Goal: Information Seeking & Learning: Learn about a topic

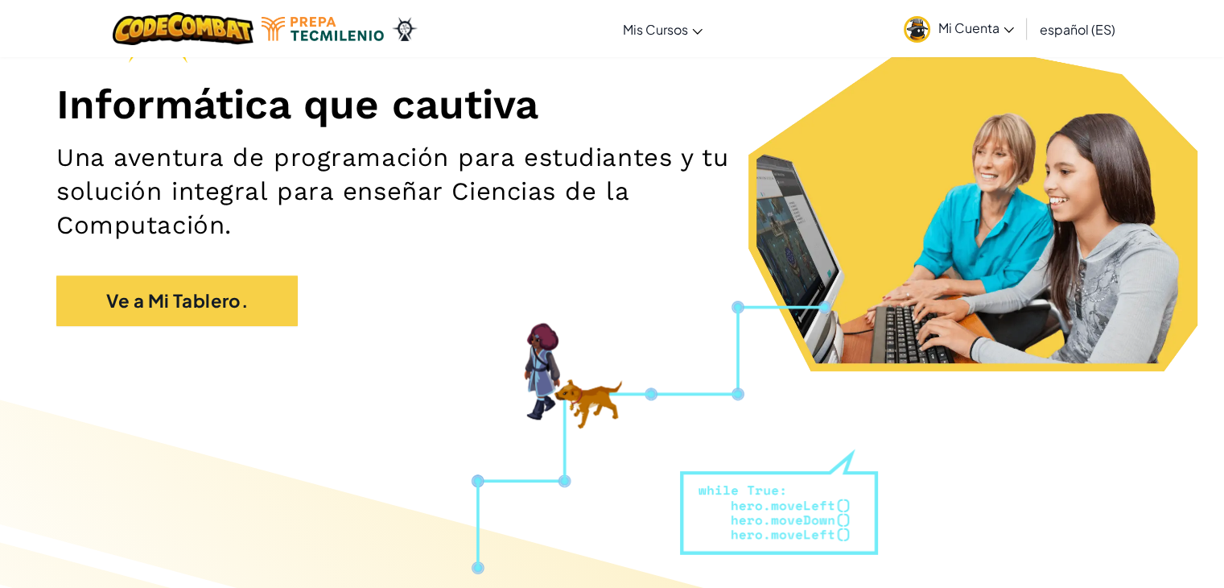
scroll to position [180, 0]
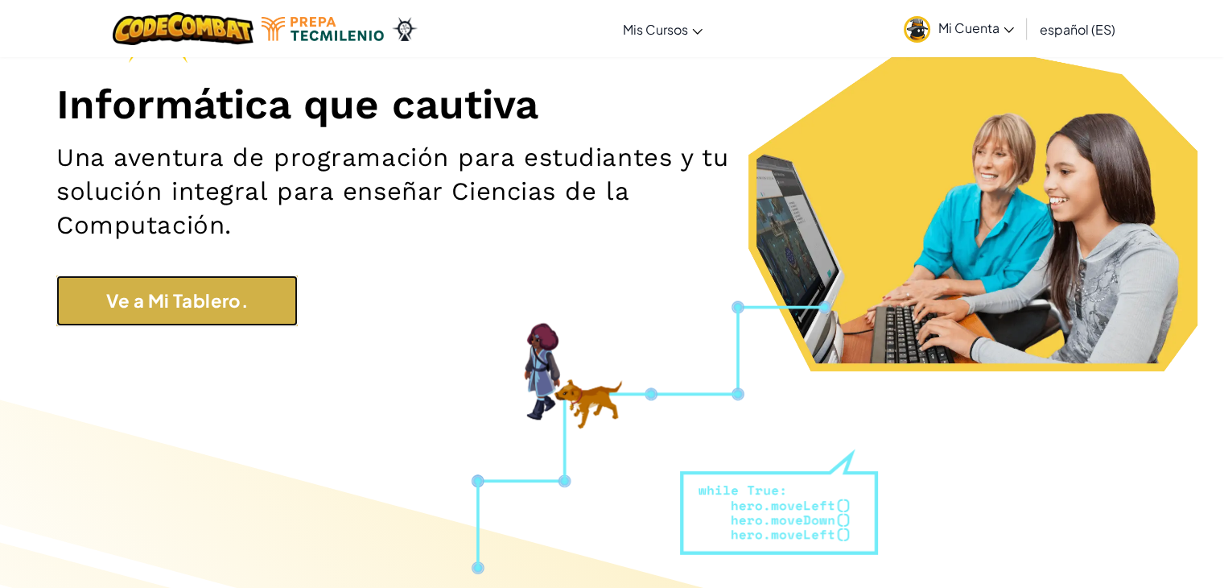
click at [285, 303] on link "Ve a Mi Tablero." at bounding box center [176, 300] width 241 height 51
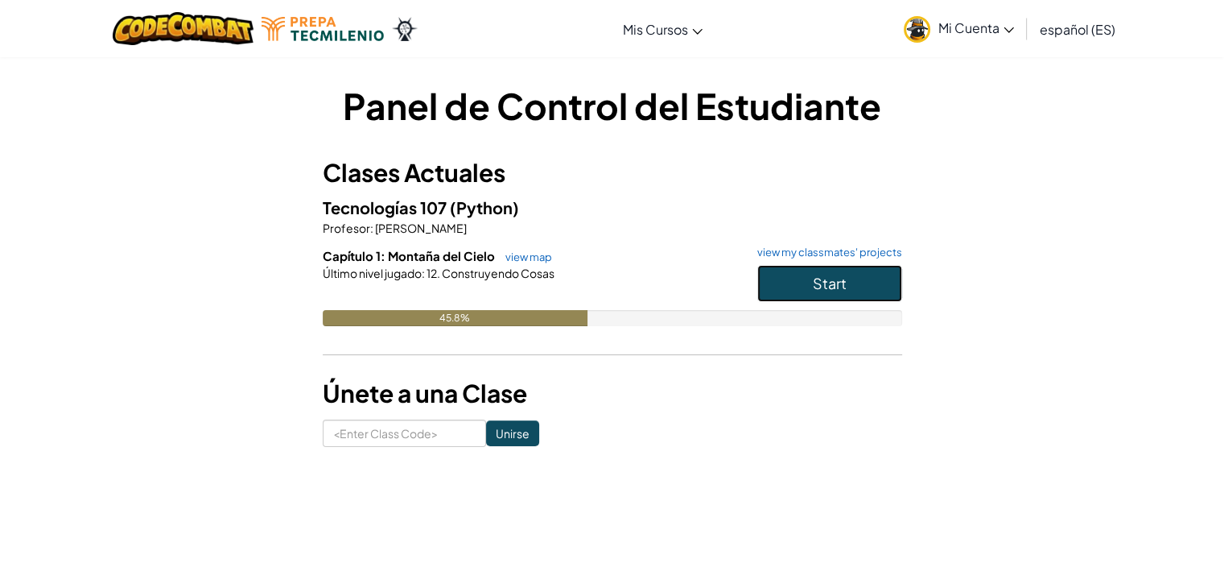
click at [766, 278] on button "Start" at bounding box center [829, 283] width 145 height 37
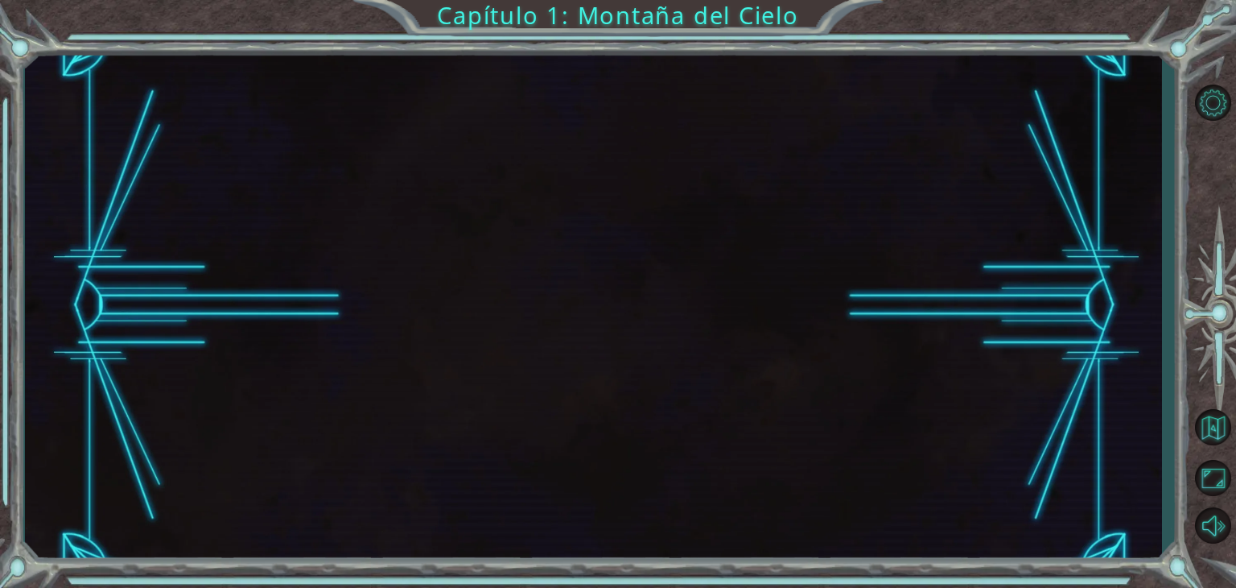
drag, startPoint x: 766, startPoint y: 278, endPoint x: 752, endPoint y: 280, distance: 14.6
click at [761, 278] on div at bounding box center [593, 305] width 1137 height 517
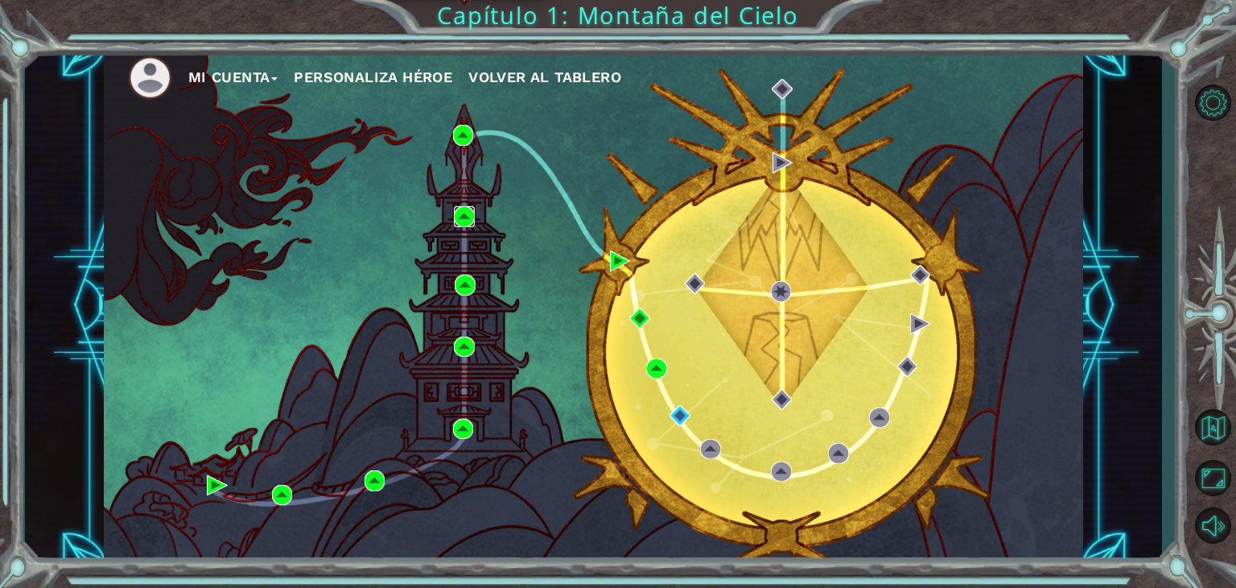
click at [461, 216] on img at bounding box center [464, 216] width 21 height 21
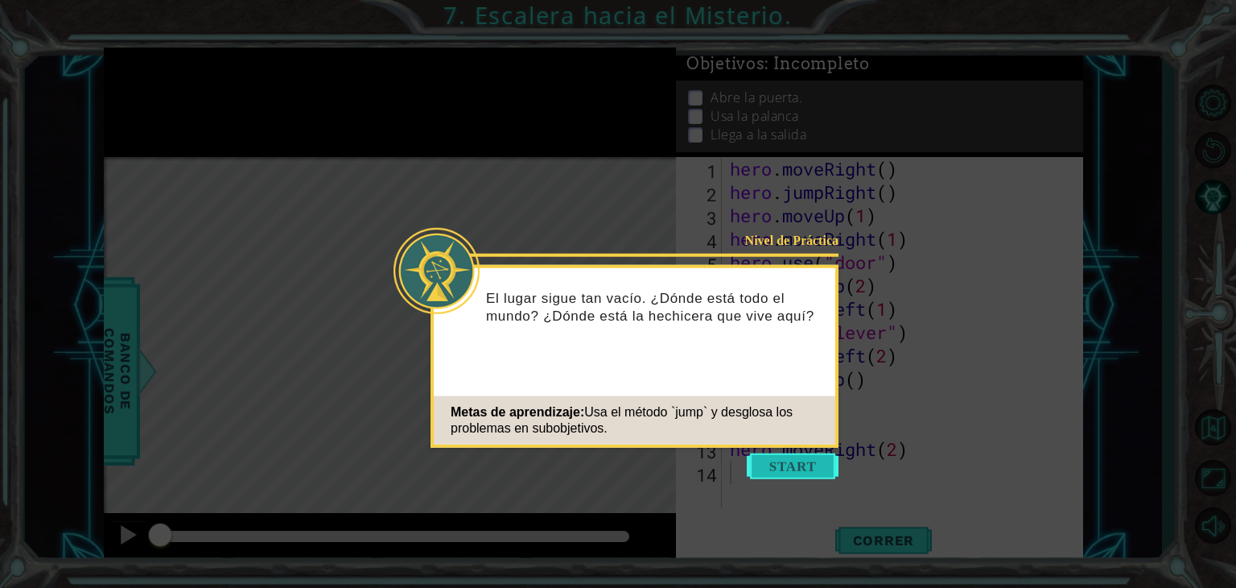
click at [782, 461] on button "Start" at bounding box center [793, 466] width 92 height 26
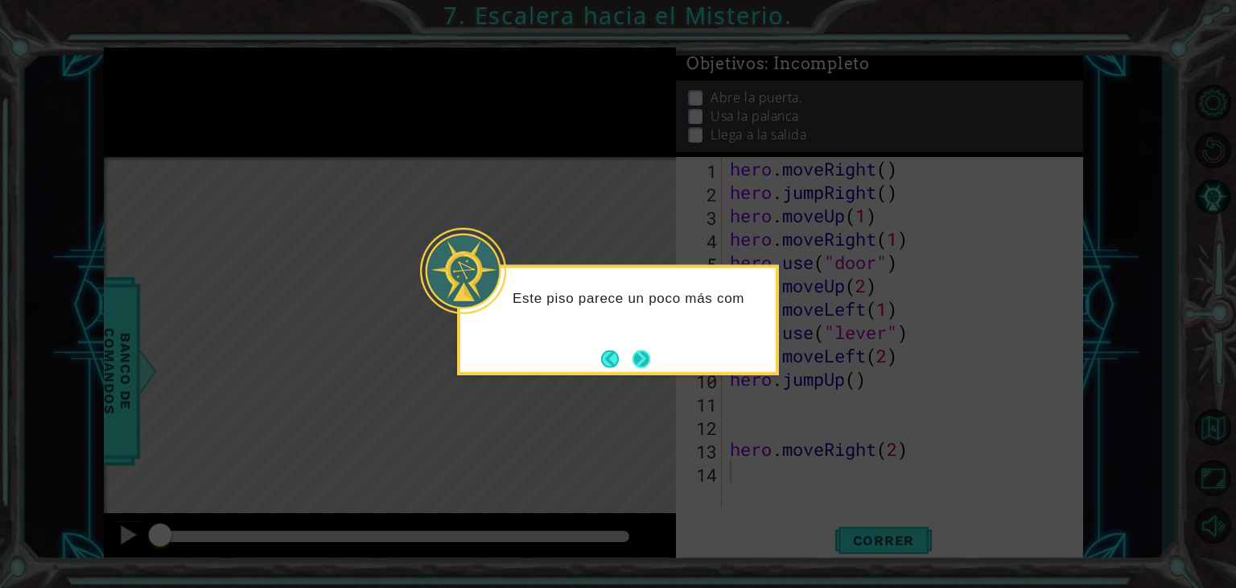
click at [641, 353] on button "Next" at bounding box center [641, 358] width 20 height 20
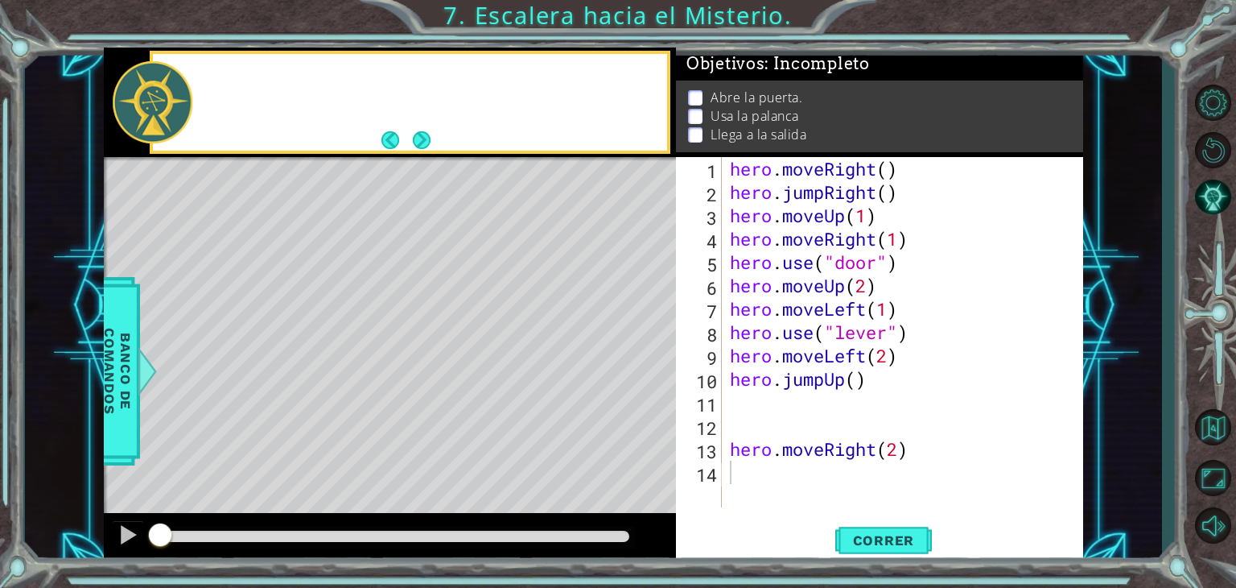
click at [641, 353] on div "Level Map" at bounding box center [476, 394] width 744 height 474
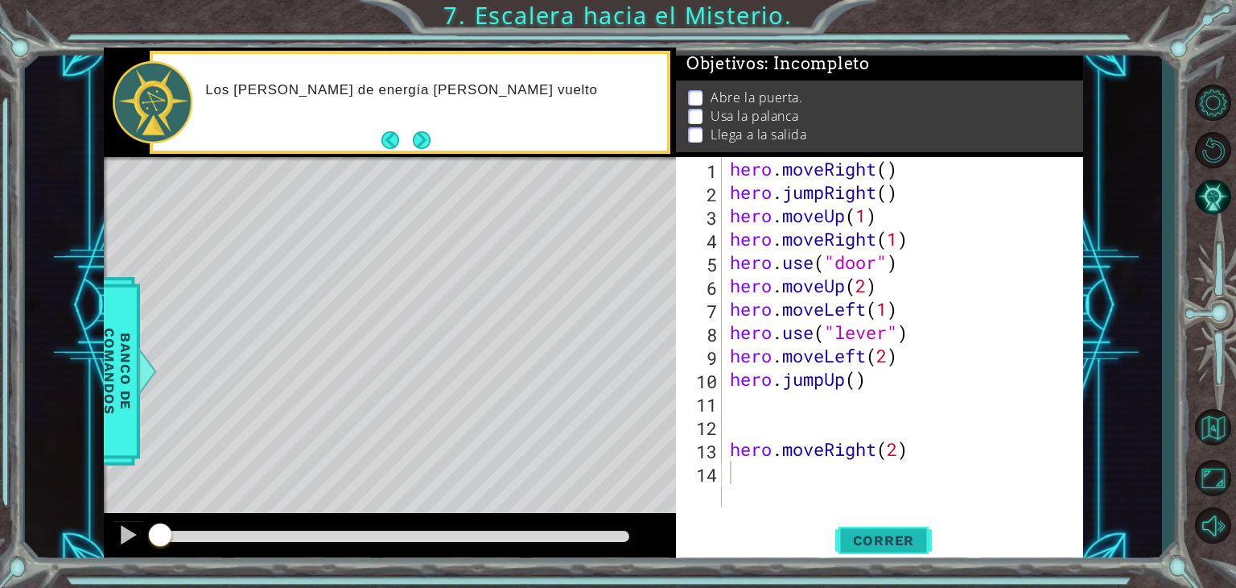
click at [891, 539] on span "Correr" at bounding box center [884, 540] width 94 height 16
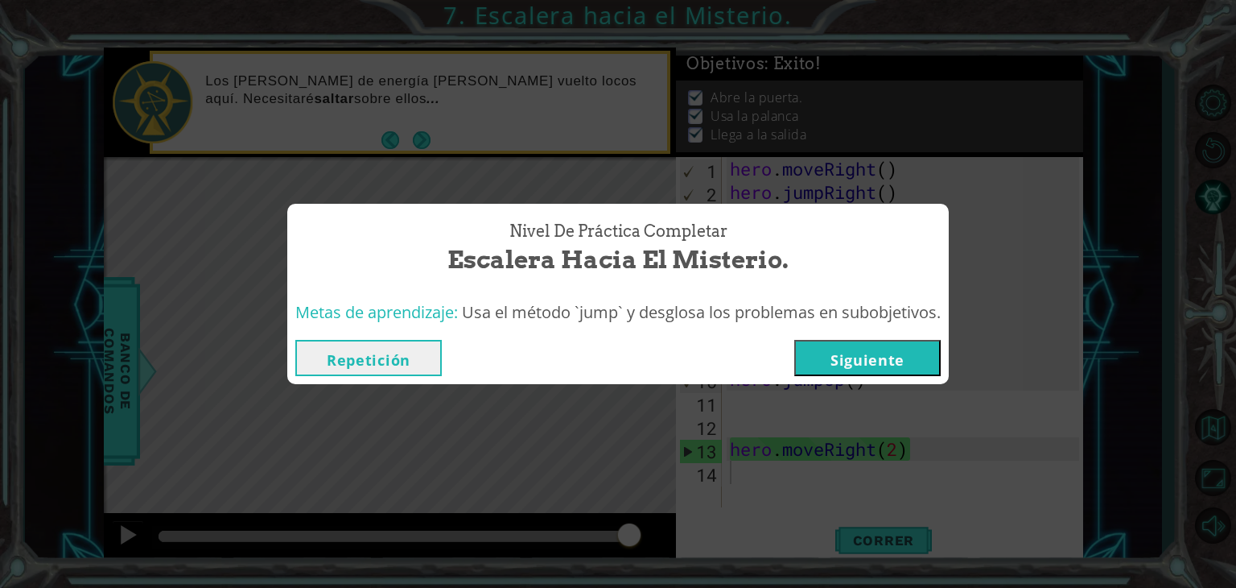
click at [846, 361] on button "Siguiente" at bounding box center [867, 358] width 146 height 36
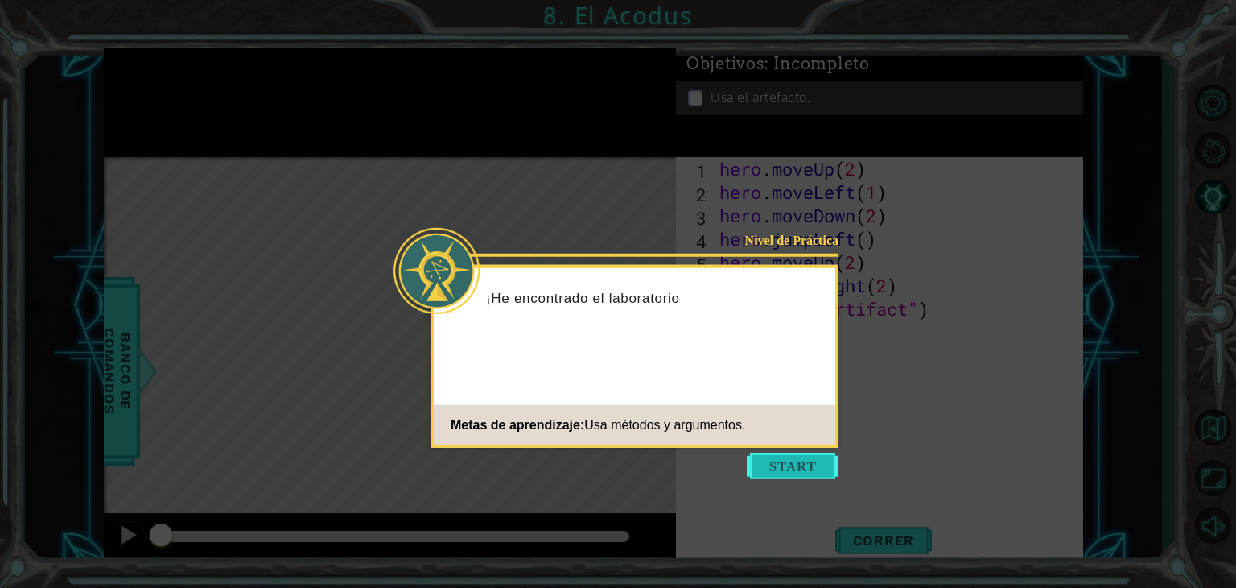
click at [818, 460] on button "Start" at bounding box center [793, 466] width 92 height 26
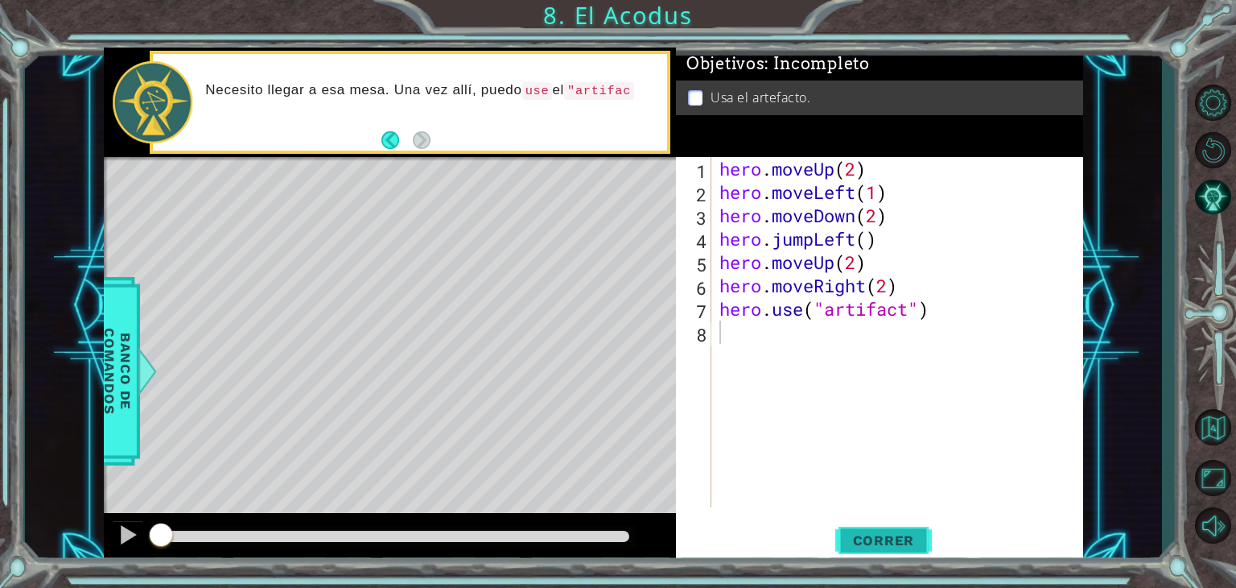
click at [882, 525] on button "Correr" at bounding box center [883, 540] width 97 height 41
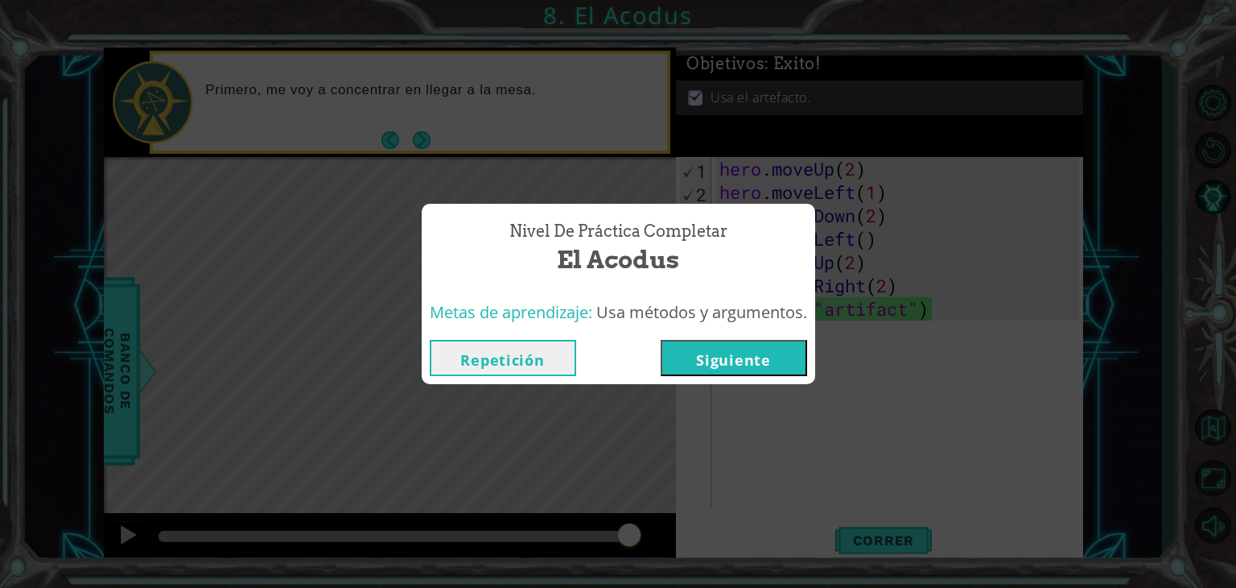
click at [753, 356] on button "Siguiente" at bounding box center [734, 358] width 146 height 36
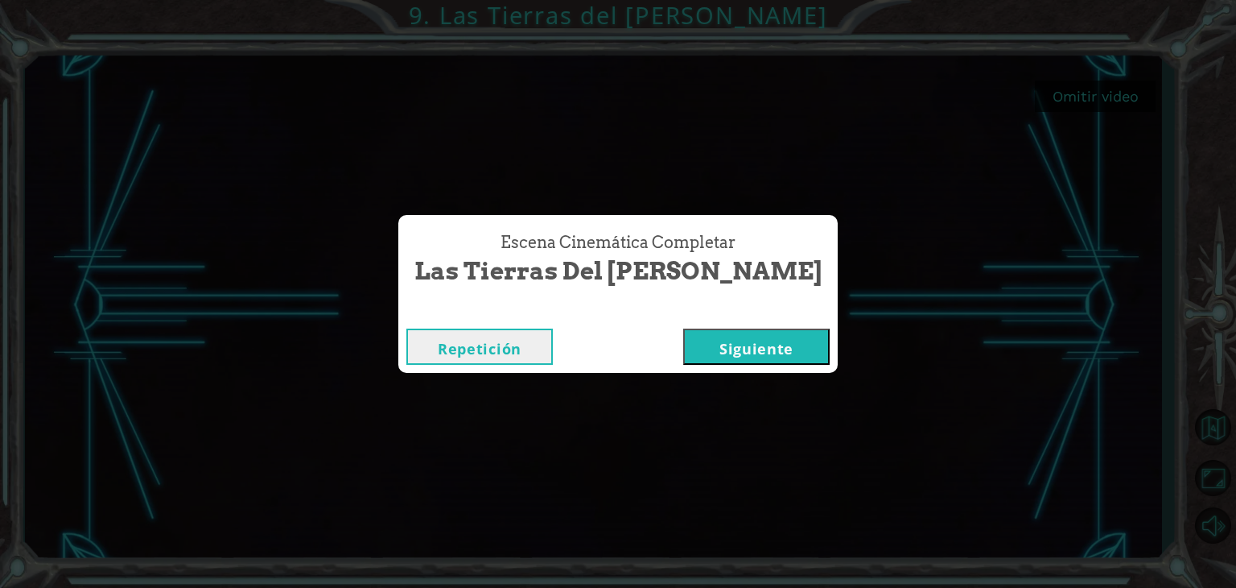
click at [708, 355] on button "Siguiente" at bounding box center [756, 346] width 146 height 36
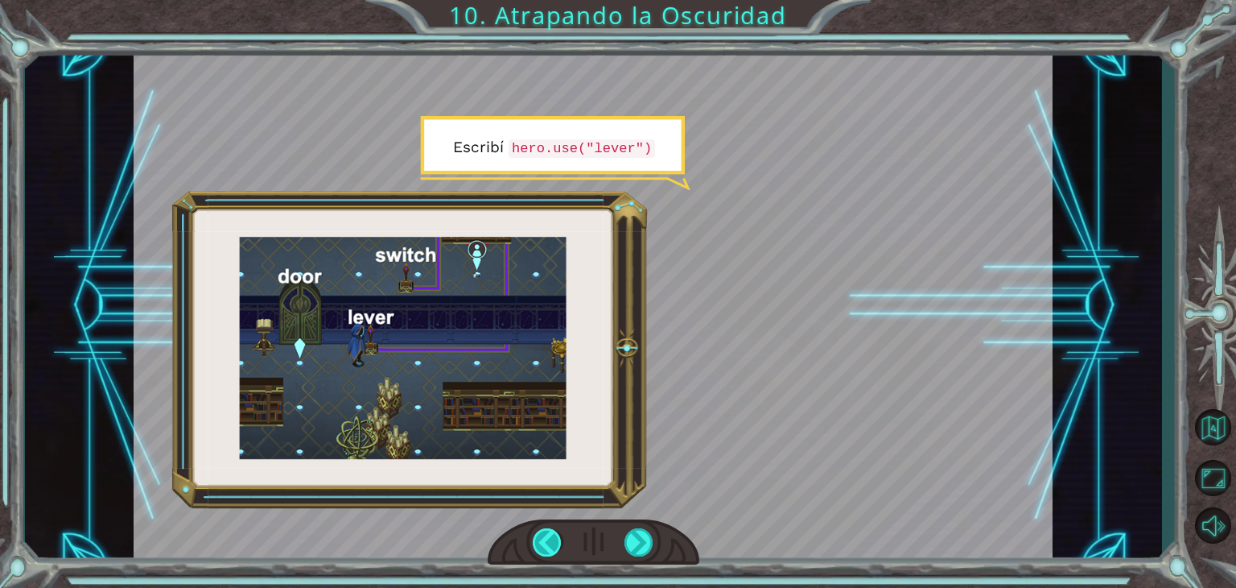
click at [550, 534] on div at bounding box center [547, 542] width 29 height 28
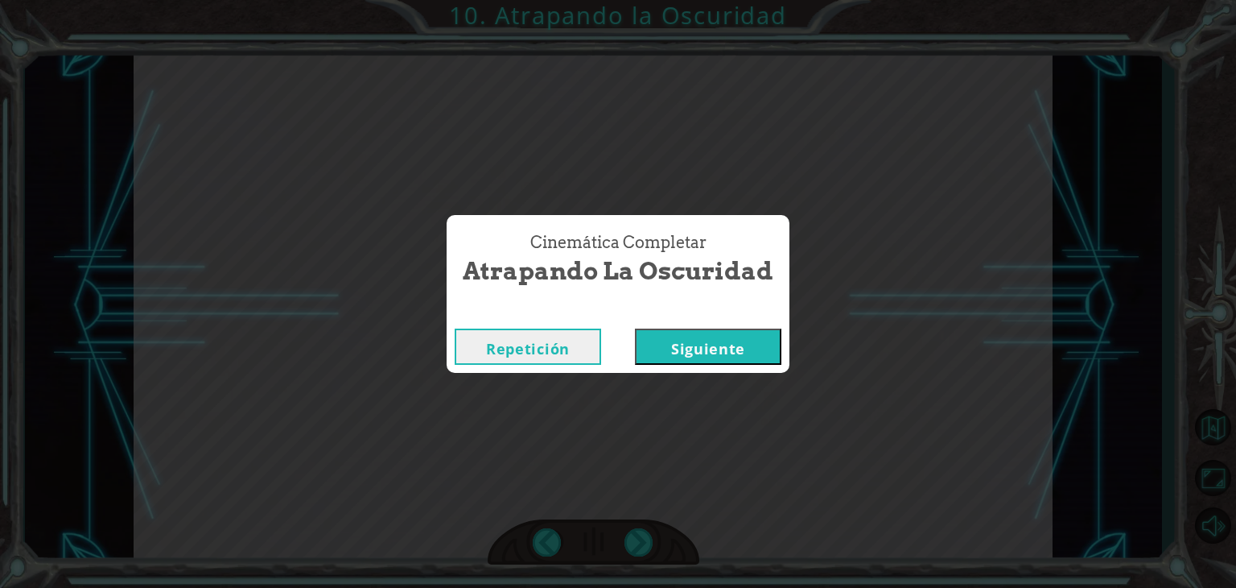
click at [705, 339] on button "Siguiente" at bounding box center [708, 346] width 146 height 36
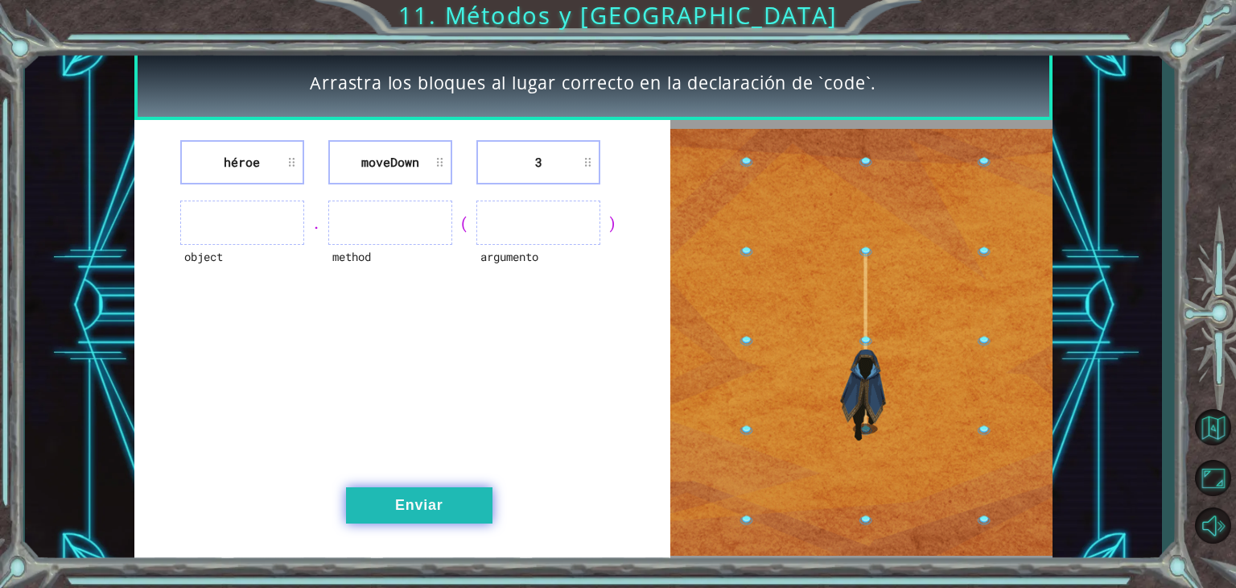
click at [406, 501] on button "Enviar" at bounding box center [419, 505] width 146 height 36
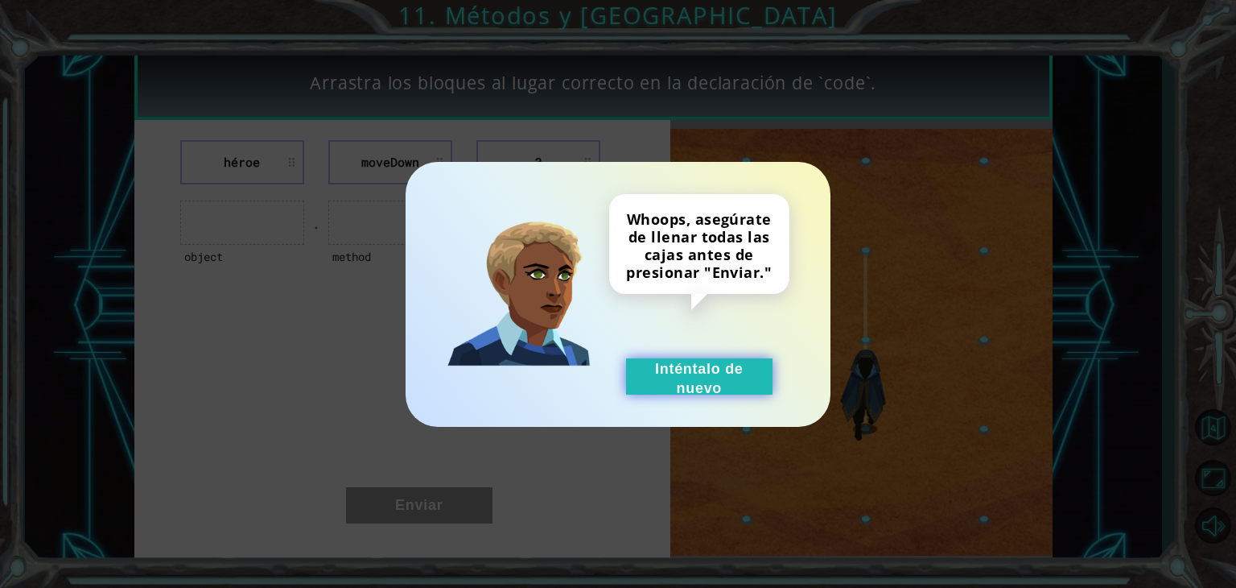
click at [682, 388] on button "Inténtalo de nuevo" at bounding box center [699, 376] width 146 height 36
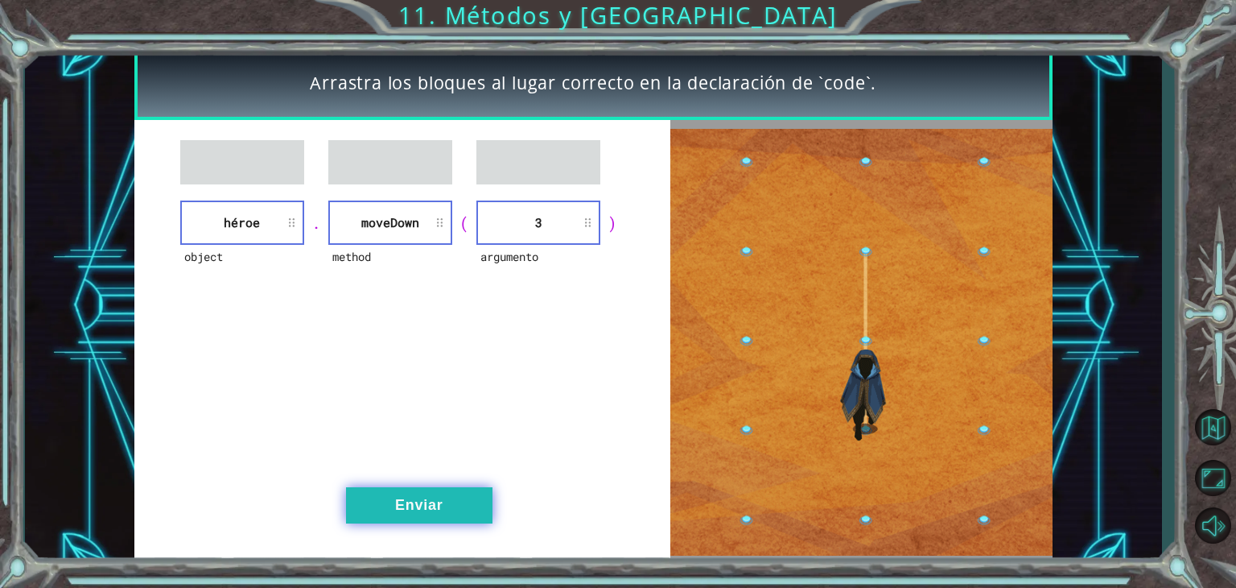
click at [385, 519] on button "Enviar" at bounding box center [419, 505] width 146 height 36
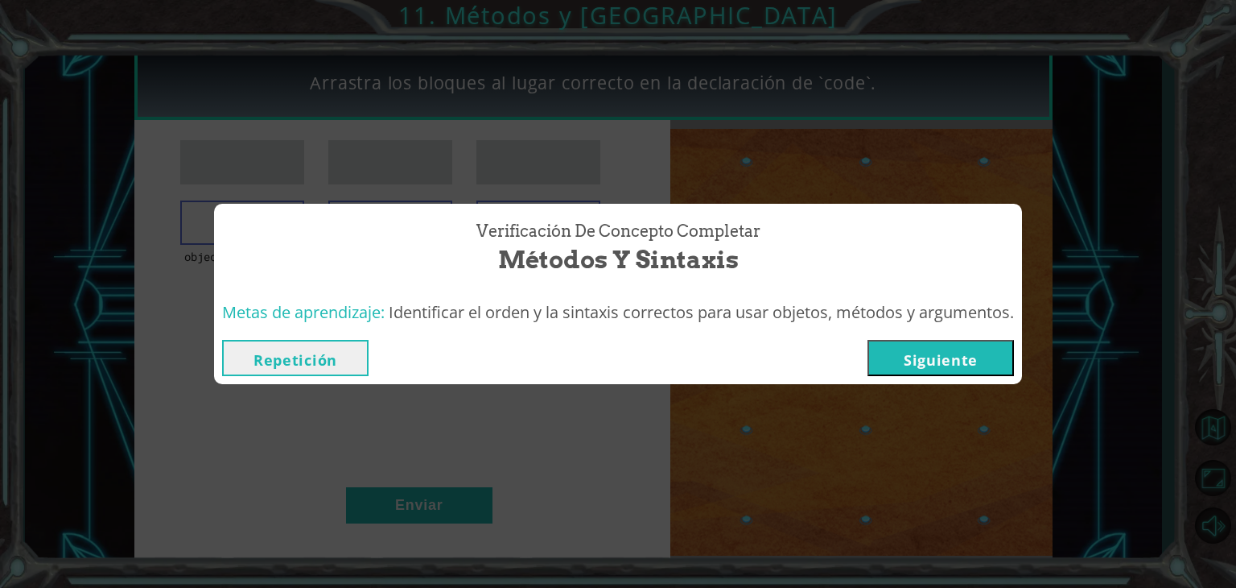
click at [942, 340] on button "Siguiente" at bounding box center [941, 358] width 146 height 36
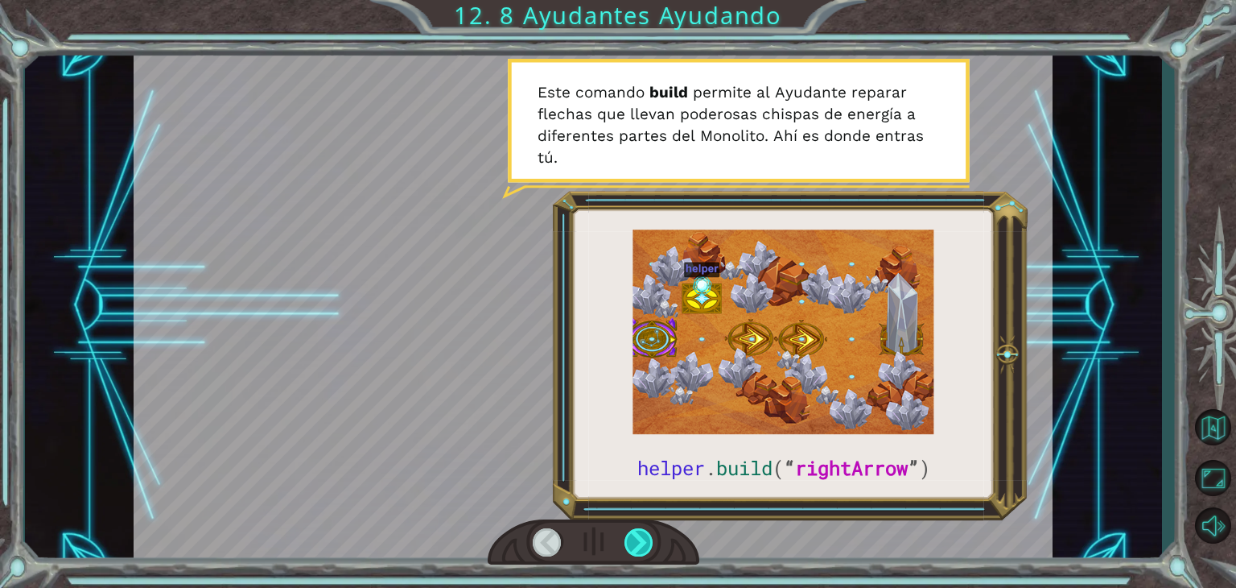
click at [637, 544] on div at bounding box center [639, 542] width 29 height 28
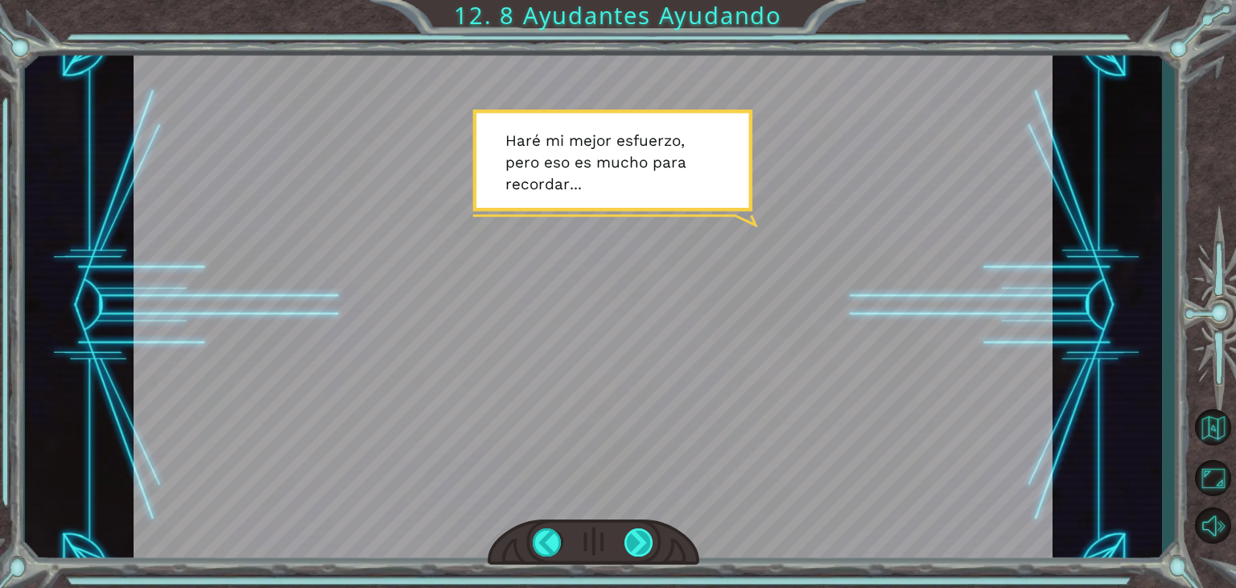
click at [642, 534] on div at bounding box center [639, 542] width 29 height 28
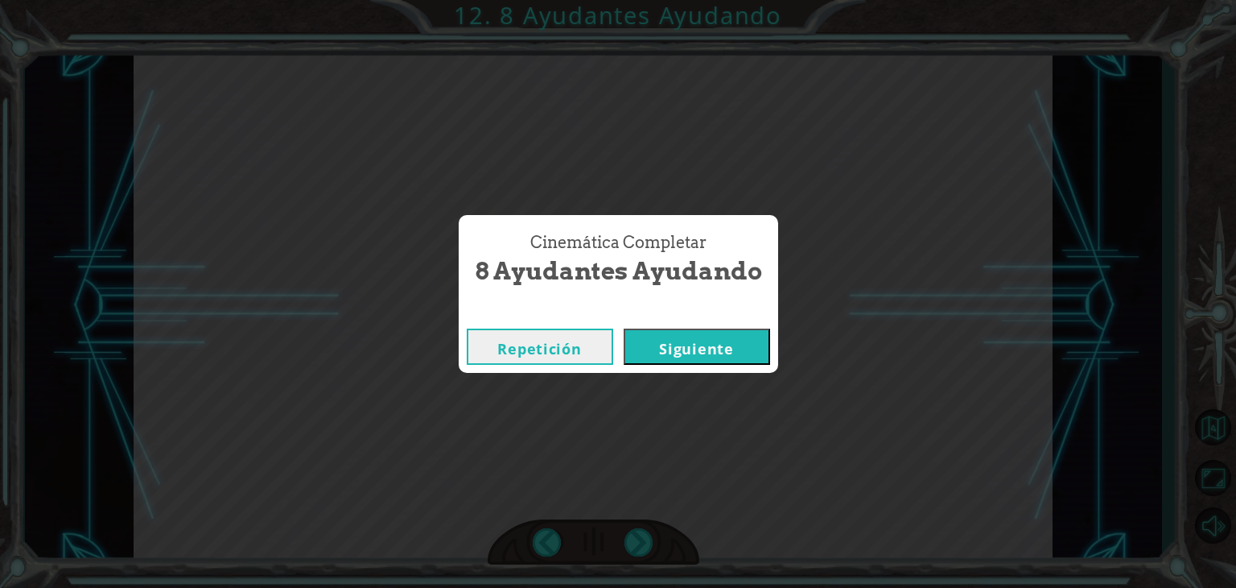
click at [708, 342] on button "Siguiente" at bounding box center [697, 346] width 146 height 36
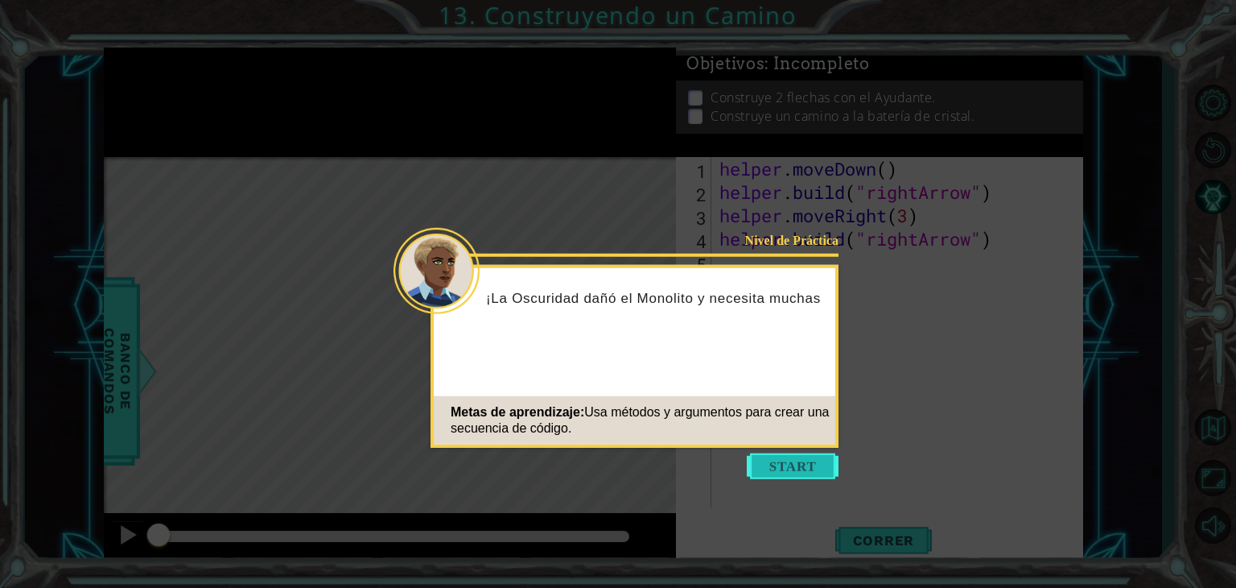
click at [785, 466] on button "Start" at bounding box center [793, 466] width 92 height 26
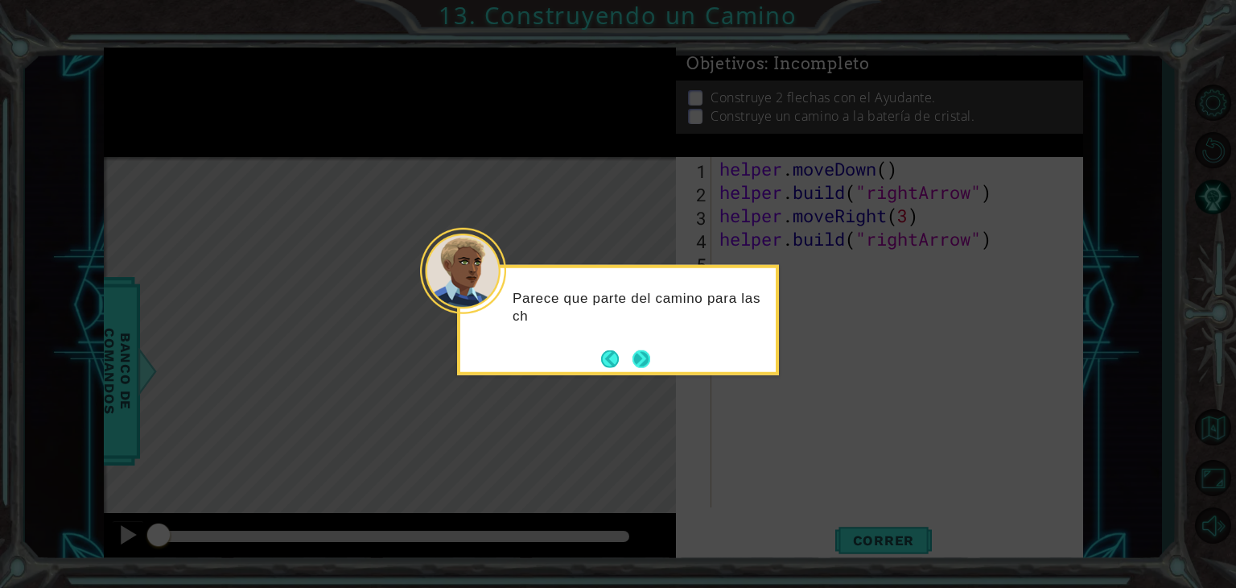
click at [637, 355] on button "Next" at bounding box center [642, 358] width 18 height 18
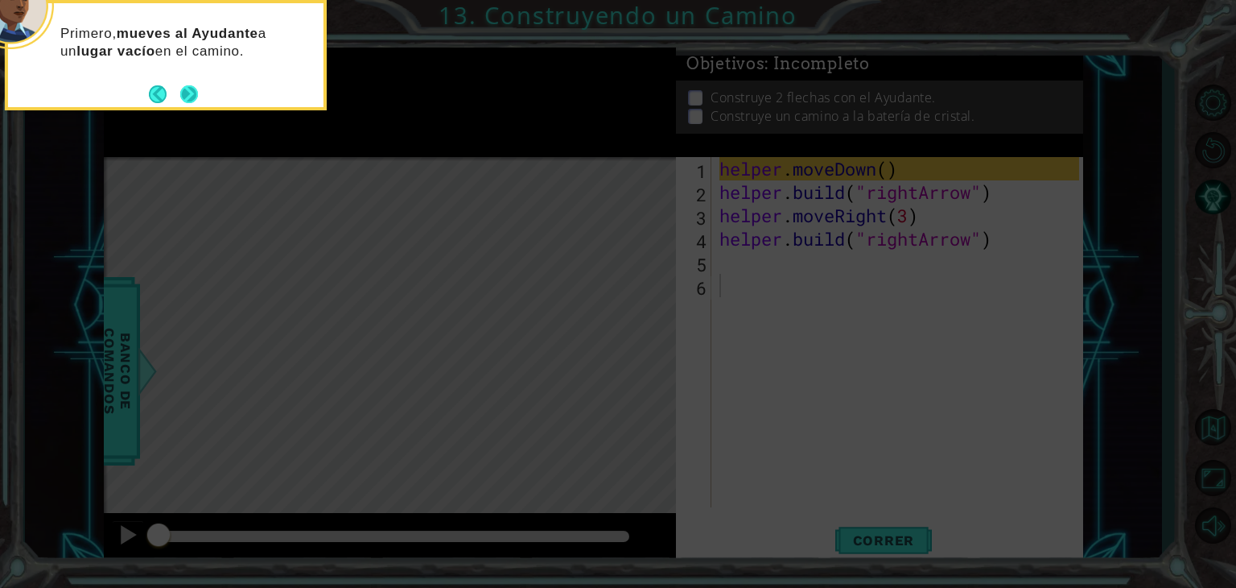
click at [193, 90] on button "Next" at bounding box center [188, 93] width 27 height 27
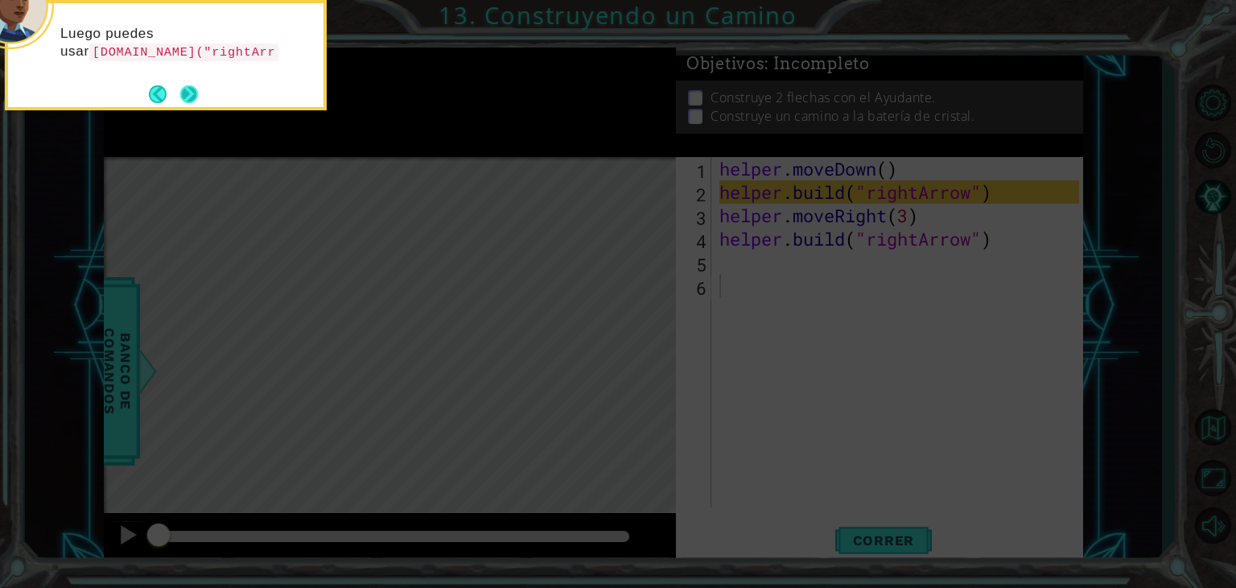
click at [196, 97] on button "Next" at bounding box center [188, 94] width 19 height 19
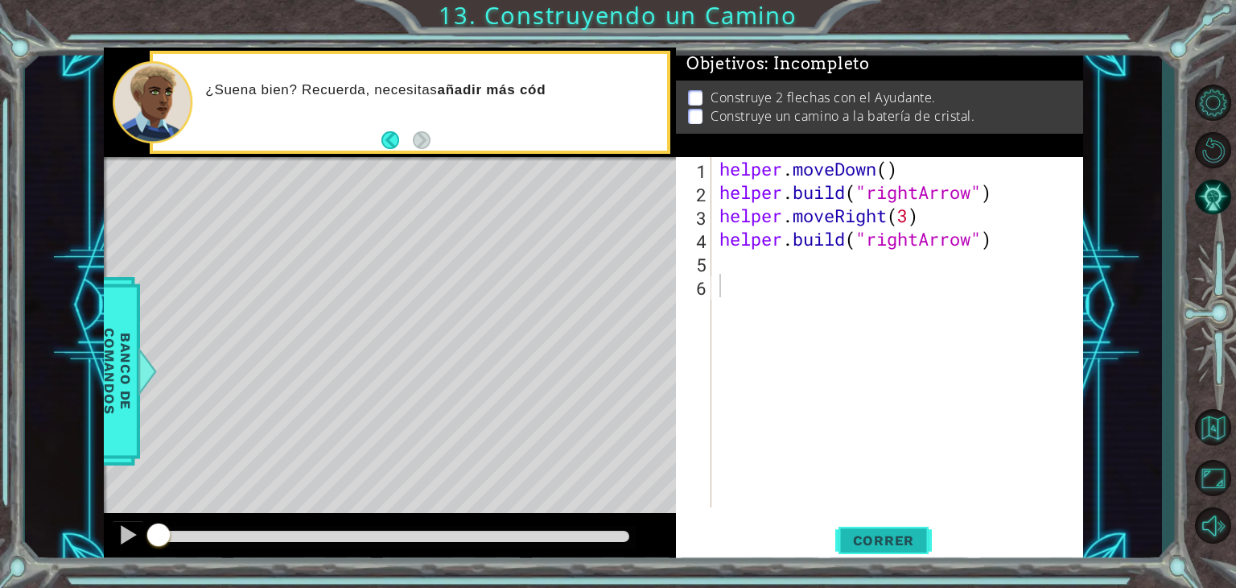
click at [892, 547] on span "Correr" at bounding box center [884, 540] width 94 height 16
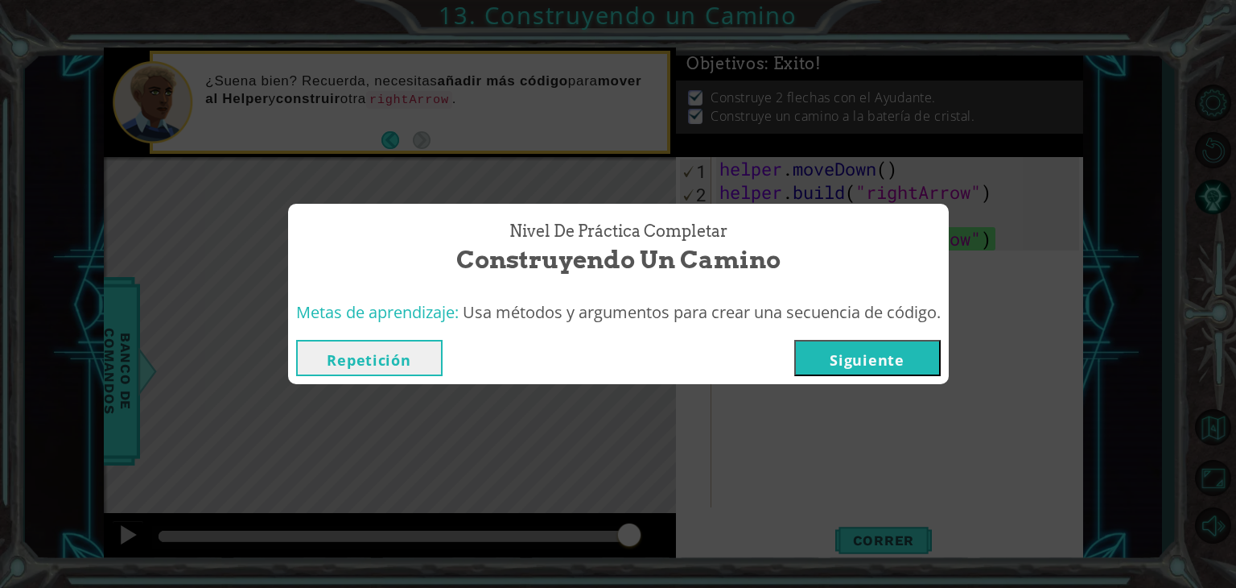
click at [860, 343] on button "Siguiente" at bounding box center [867, 358] width 146 height 36
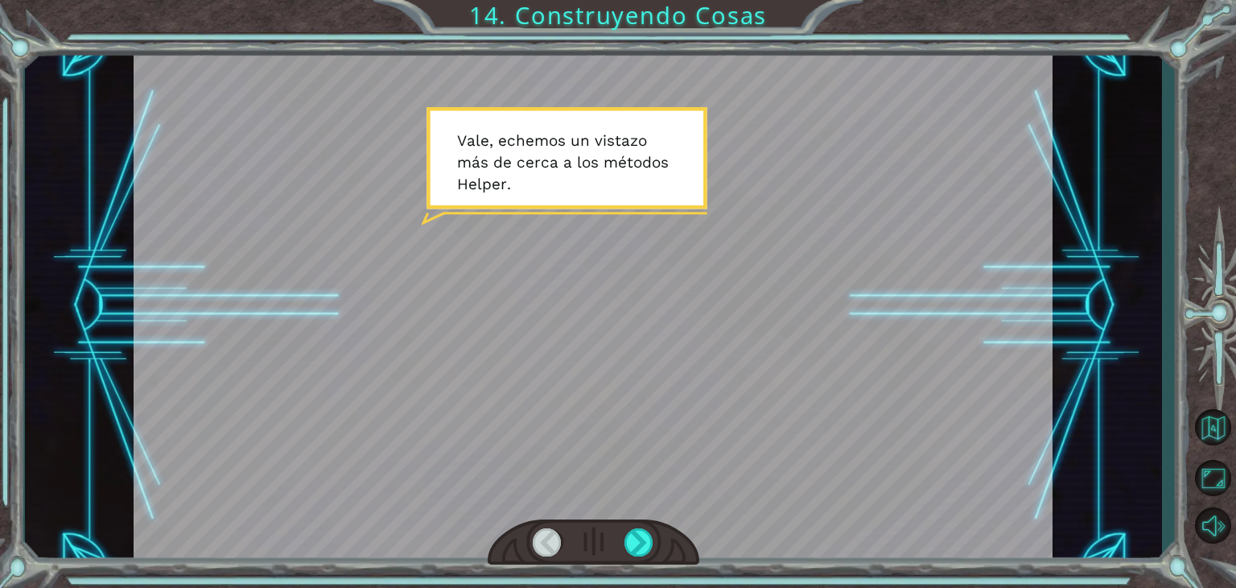
click at [634, 215] on div at bounding box center [593, 305] width 919 height 517
drag, startPoint x: 634, startPoint y: 215, endPoint x: 599, endPoint y: 204, distance: 37.2
click at [599, 204] on div at bounding box center [593, 305] width 919 height 517
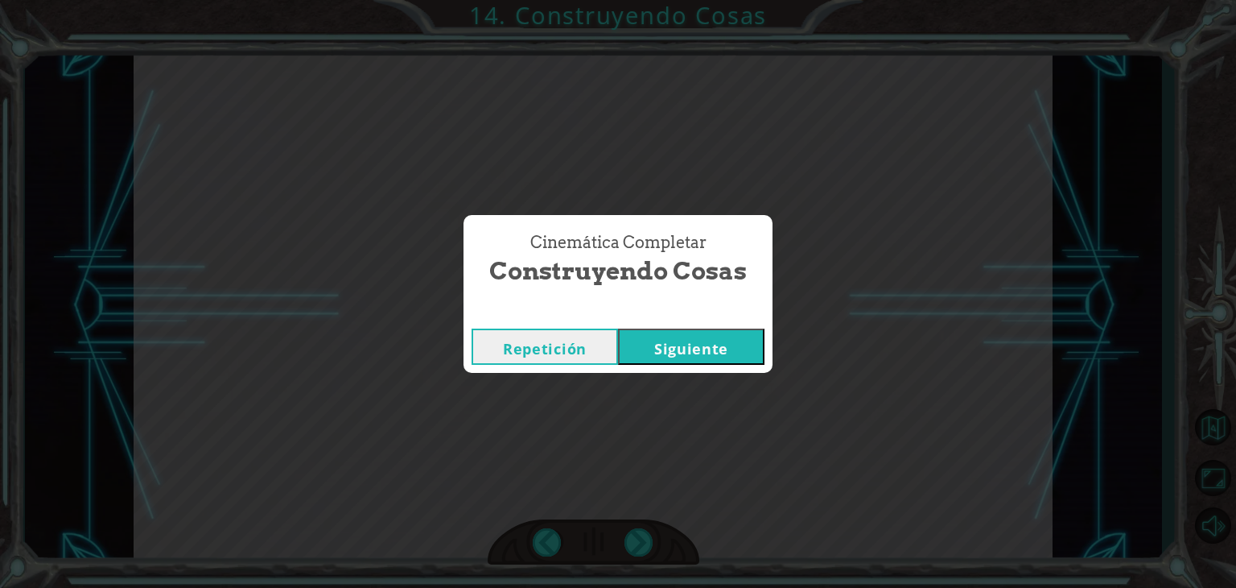
click at [680, 334] on button "Siguiente" at bounding box center [691, 346] width 146 height 36
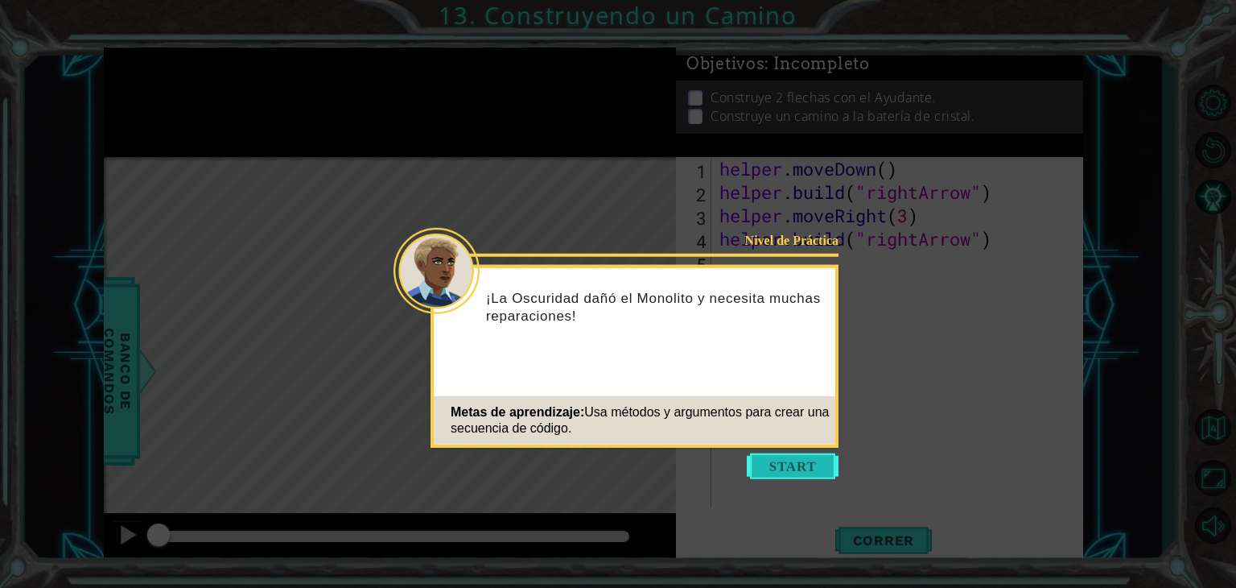
click at [806, 464] on button "Start" at bounding box center [793, 466] width 92 height 26
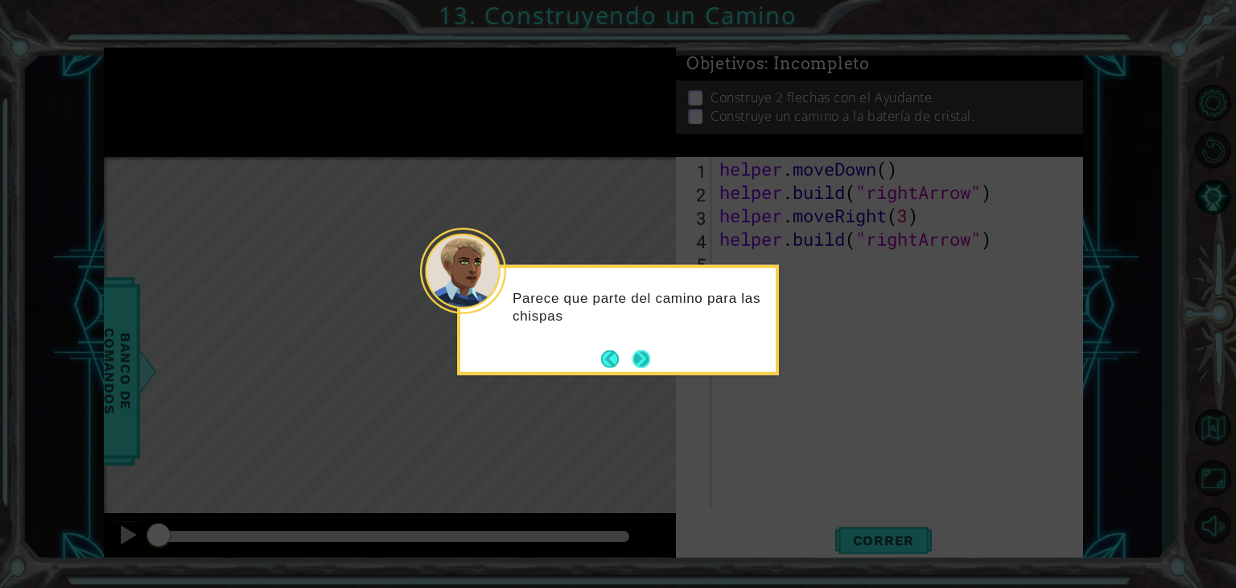
click at [634, 346] on footer at bounding box center [625, 358] width 49 height 24
click at [641, 349] on footer at bounding box center [625, 358] width 49 height 24
click at [641, 349] on footer at bounding box center [625, 360] width 49 height 24
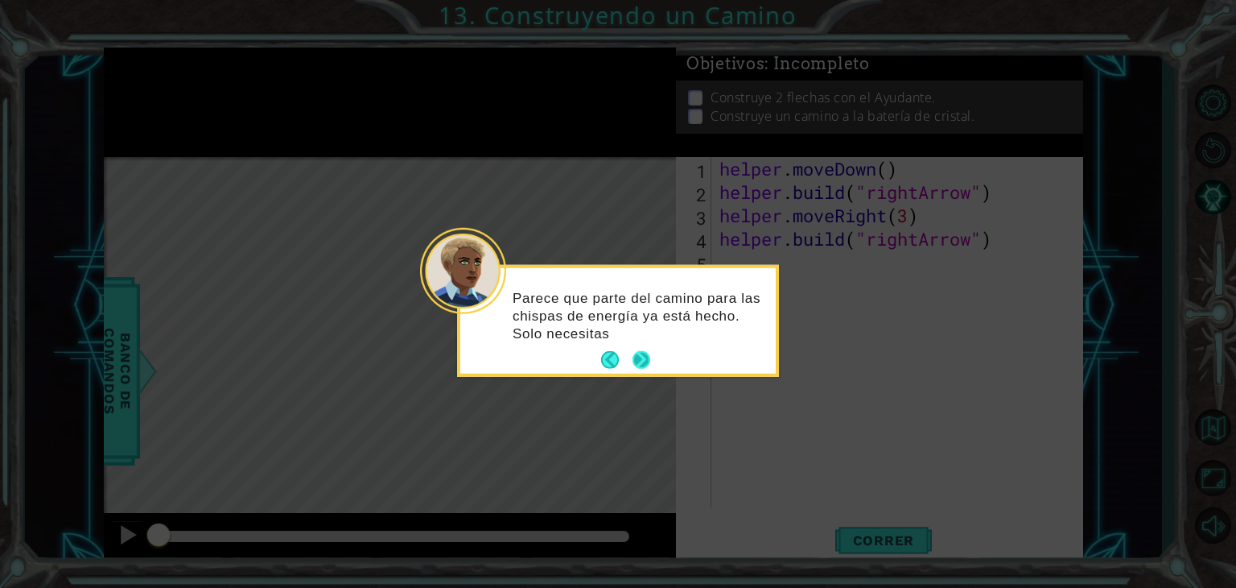
click at [641, 351] on button "Next" at bounding box center [642, 360] width 19 height 19
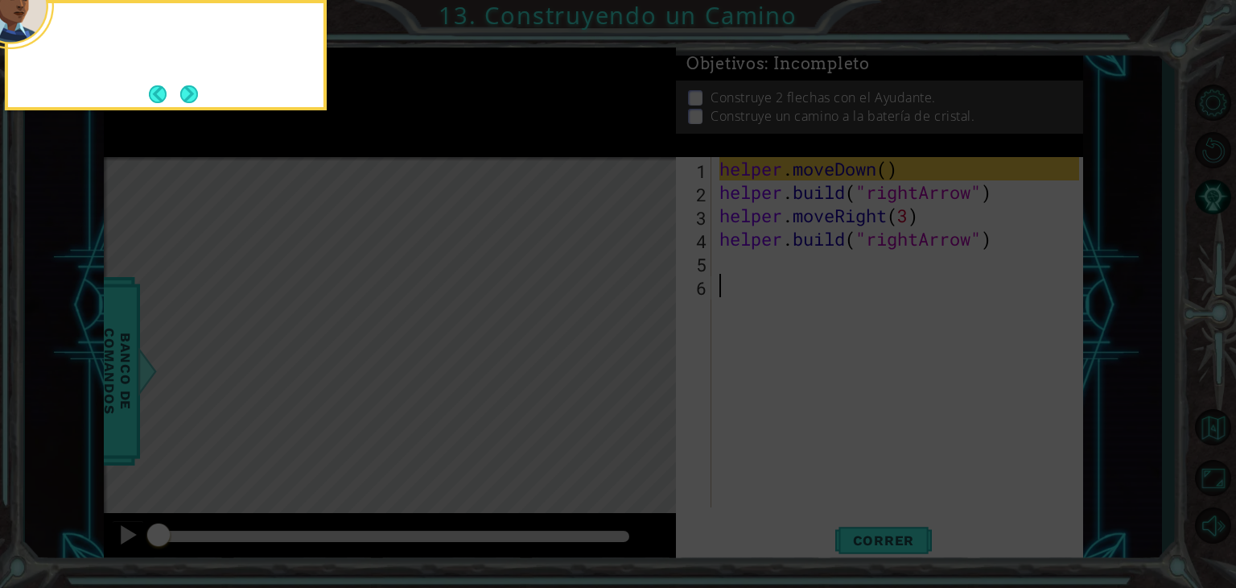
click at [641, 349] on icon at bounding box center [618, 294] width 1236 height 588
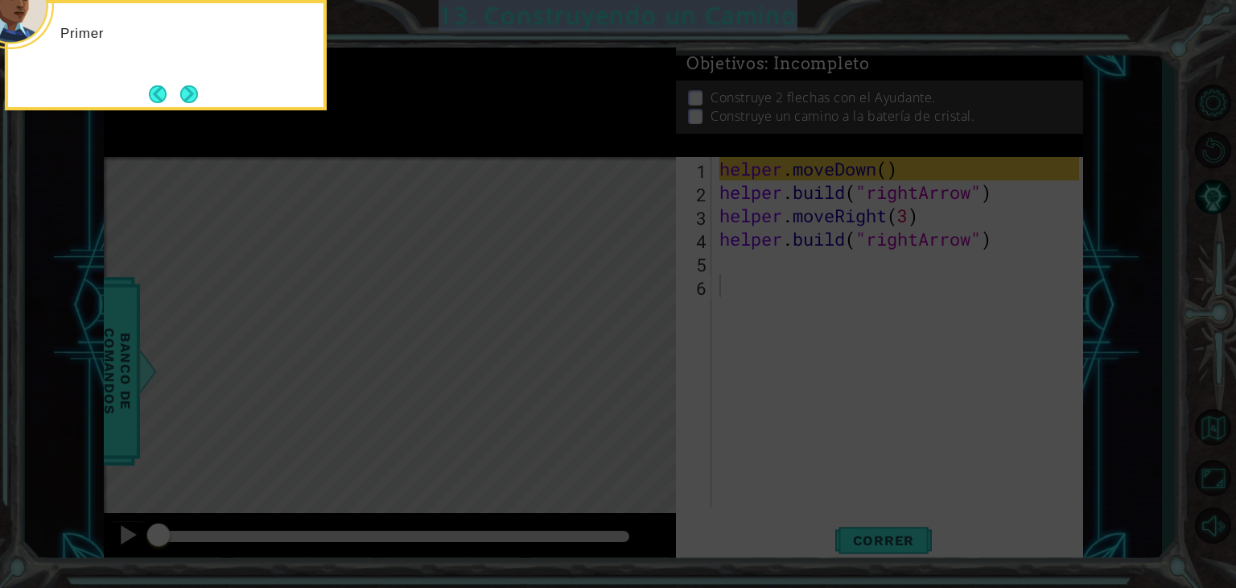
drag, startPoint x: 641, startPoint y: 349, endPoint x: 380, endPoint y: -70, distance: 493.8
click at [380, 0] on html "1 ההההההההההההההההההההההההההההההההההההההההההההההההההההההההההההההההההההההההההההה…" at bounding box center [618, 294] width 1236 height 588
click at [159, 91] on button "Back" at bounding box center [164, 94] width 31 height 18
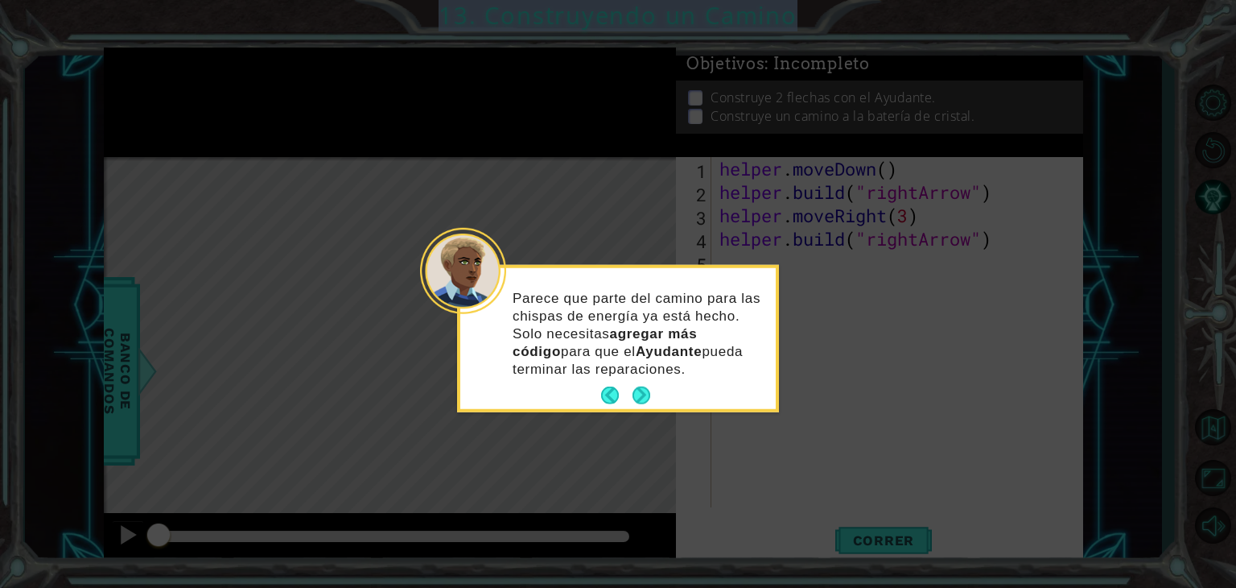
click at [159, 91] on icon at bounding box center [618, 294] width 1236 height 588
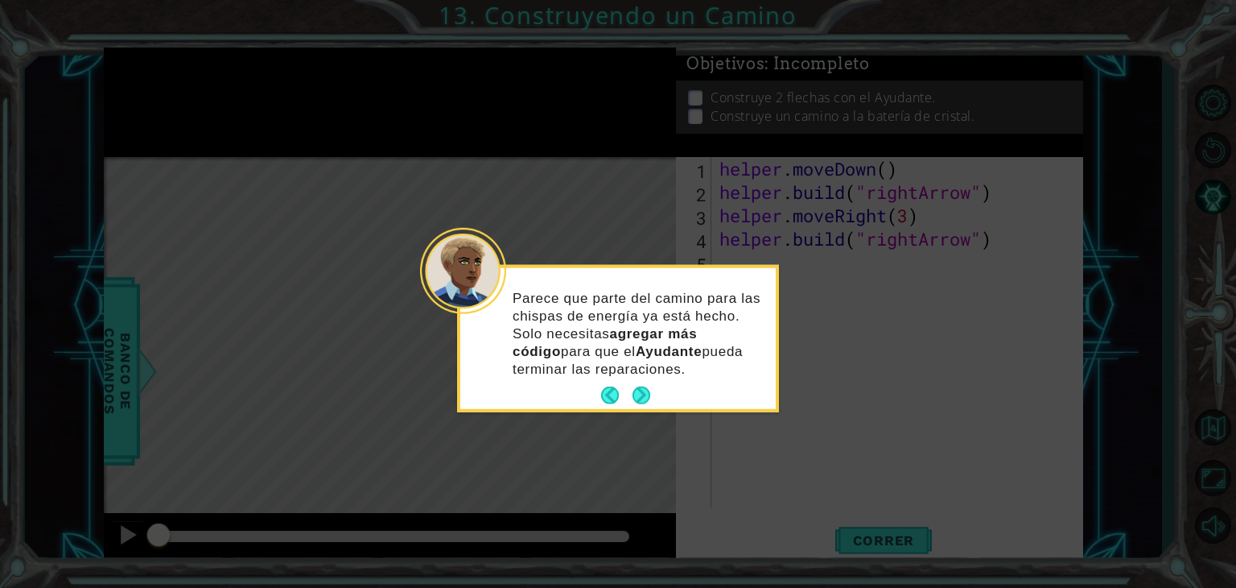
drag, startPoint x: 159, startPoint y: 91, endPoint x: 460, endPoint y: 270, distance: 350.4
click at [460, 270] on body "1 ההההההההההההההההההההההההההההההההההההההההההההההההההההההההההההההההההההההההההההה…" at bounding box center [618, 294] width 1236 height 588
click at [606, 393] on button "Back" at bounding box center [616, 395] width 31 height 18
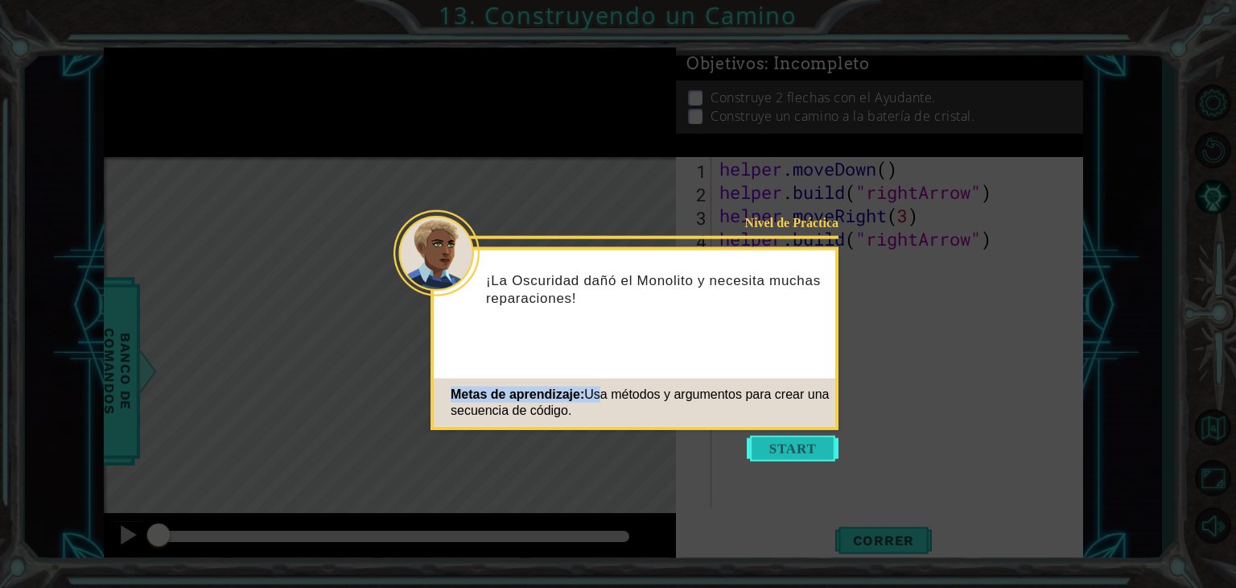
drag, startPoint x: 606, startPoint y: 393, endPoint x: 802, endPoint y: 455, distance: 205.2
click at [802, 427] on footer "Metas de aprendizaje: Usa métodos y argumentos para crear una secuencia de códi…" at bounding box center [635, 402] width 402 height 48
click at [802, 455] on button "Start" at bounding box center [793, 448] width 92 height 26
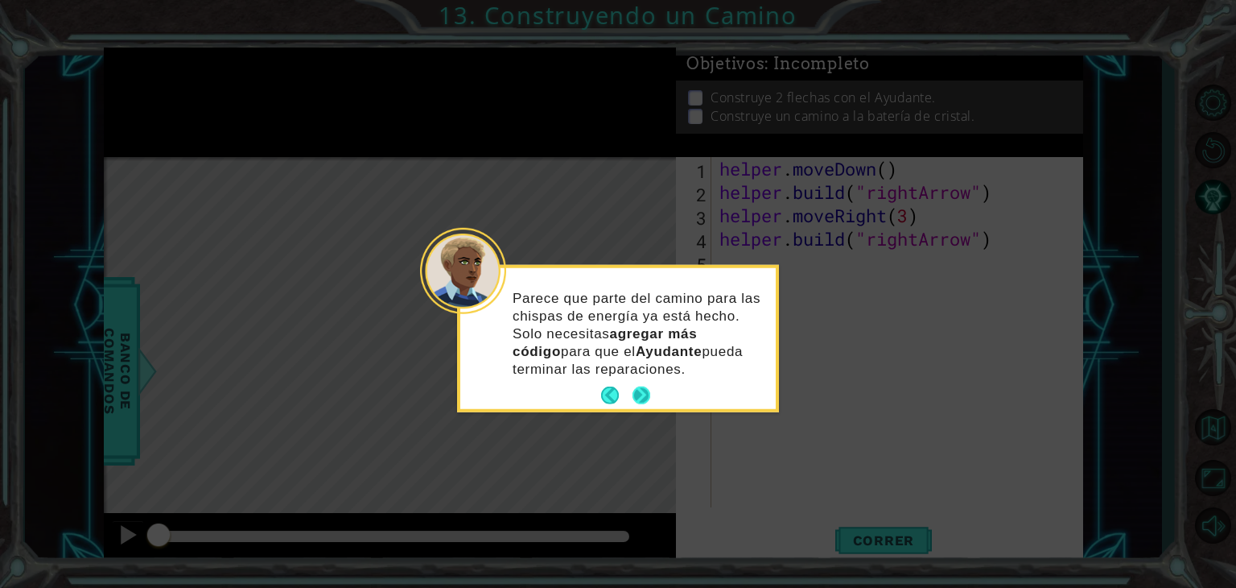
click at [641, 386] on button "Next" at bounding box center [642, 395] width 26 height 26
